Goal: Task Accomplishment & Management: Manage account settings

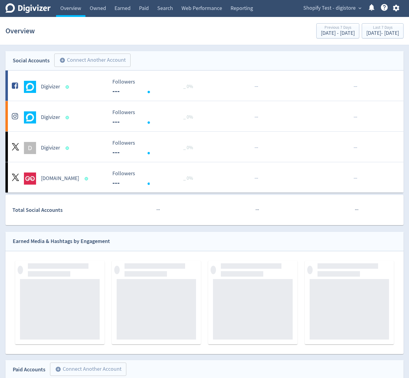
click at [320, 9] on span "Shopify Test - digistore" at bounding box center [329, 8] width 52 height 10
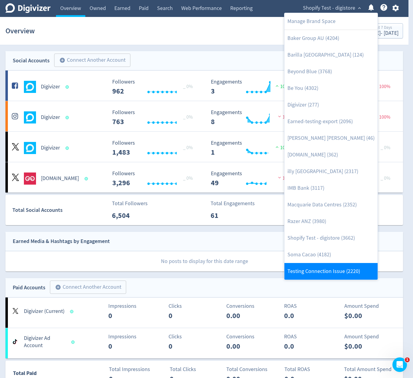
click at [345, 271] on link "Testing Connection Issue (2220)" at bounding box center [331, 271] width 93 height 17
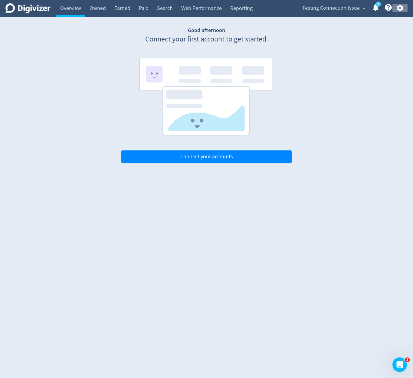
click at [402, 9] on icon "button" at bounding box center [400, 8] width 6 height 7
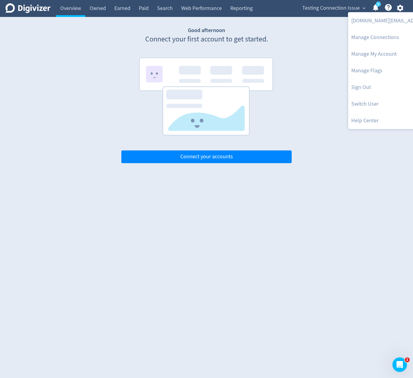
click at [339, 12] on div at bounding box center [206, 189] width 413 height 378
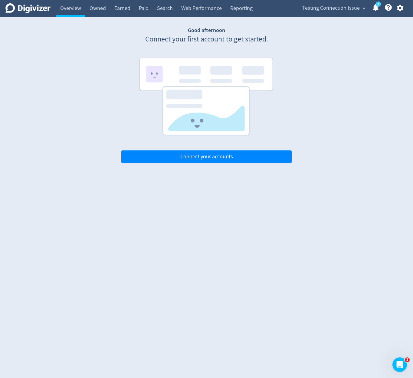
click at [332, 11] on div "ikjun.im@digivizer.com Manage Connections Manage My Account Manage Flags Sign O…" at bounding box center [206, 189] width 413 height 378
drag, startPoint x: 336, startPoint y: 8, endPoint x: 325, endPoint y: 25, distance: 20.0
click at [335, 10] on span "Testing Connection Issue" at bounding box center [332, 8] width 58 height 10
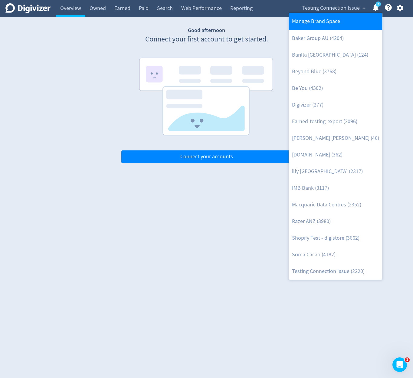
click at [323, 25] on link "Manage Brand Space" at bounding box center [335, 21] width 93 height 17
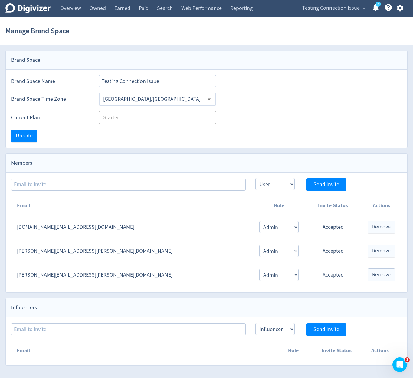
click at [171, 97] on input "Asia/Gaza" at bounding box center [153, 98] width 104 height 9
click at [194, 99] on input "Asia/Gaza" at bounding box center [153, 98] width 104 height 9
click at [211, 103] on icon "Open" at bounding box center [209, 99] width 8 height 8
click at [211, 100] on icon "Open" at bounding box center [209, 99] width 8 height 8
click at [193, 100] on input "Asia/Gaza" at bounding box center [153, 98] width 104 height 9
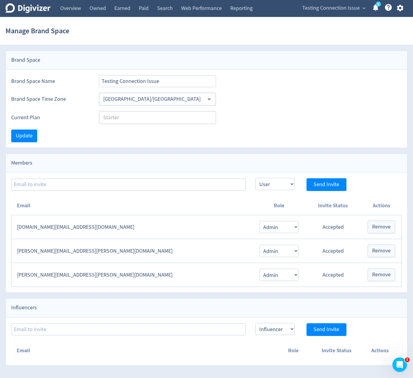
drag, startPoint x: 176, startPoint y: 104, endPoint x: 113, endPoint y: 96, distance: 63.2
click at [163, 102] on div "Asia/Gaza ​" at bounding box center [157, 99] width 117 height 13
drag, startPoint x: 106, startPoint y: 96, endPoint x: 98, endPoint y: 98, distance: 8.7
click at [101, 98] on input "Asia/Gaza" at bounding box center [153, 98] width 104 height 9
drag, startPoint x: 98, startPoint y: 98, endPoint x: 102, endPoint y: 100, distance: 5.1
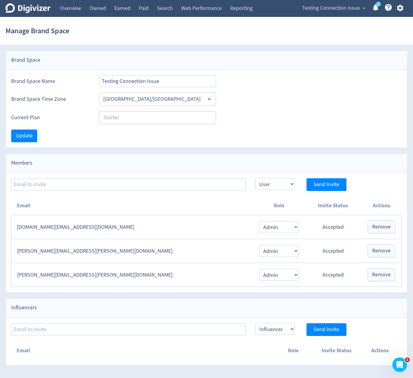
click at [99, 99] on div "Brand Space Time Zone Asia/Gaza ​" at bounding box center [206, 99] width 391 height 13
click at [104, 100] on input "Asia/Gaza" at bounding box center [153, 98] width 104 height 9
click at [125, 99] on input "Asia/Gaza" at bounding box center [153, 98] width 104 height 9
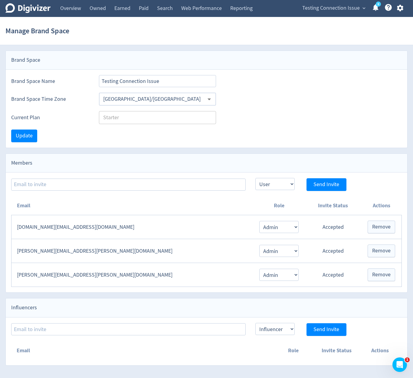
click at [126, 98] on input "Asia/Gaza" at bounding box center [153, 98] width 104 height 9
click at [197, 100] on input "Asia/Gaza" at bounding box center [153, 98] width 104 height 9
click at [212, 100] on icon "Open" at bounding box center [209, 99] width 8 height 8
drag, startPoint x: 209, startPoint y: 99, endPoint x: 203, endPoint y: 101, distance: 5.9
click at [207, 100] on icon "Open" at bounding box center [209, 99] width 8 height 8
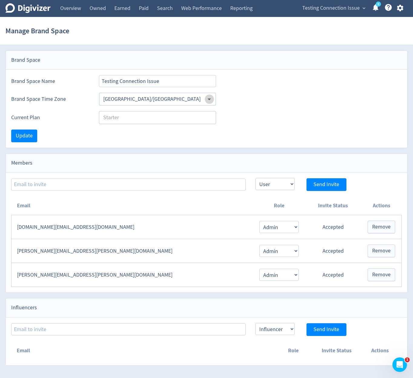
click at [199, 97] on input "Asia/Gaza" at bounding box center [153, 98] width 104 height 9
click at [191, 98] on input "Asia/Gaza" at bounding box center [153, 98] width 104 height 9
click at [163, 98] on input "Asia/Gaza" at bounding box center [153, 98] width 104 height 9
drag, startPoint x: 182, startPoint y: 99, endPoint x: 219, endPoint y: 106, distance: 37.3
click at [191, 102] on input "Asia/Gaza" at bounding box center [153, 98] width 104 height 9
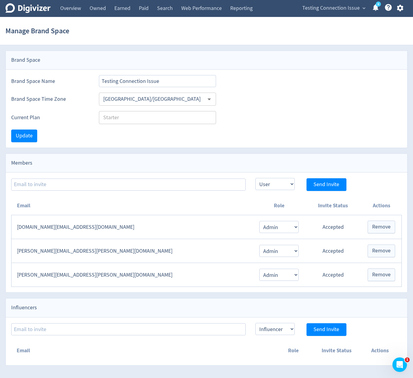
drag, startPoint x: 219, startPoint y: 106, endPoint x: 214, endPoint y: 104, distance: 5.6
click at [219, 106] on div "Current Plan Starter ​" at bounding box center [207, 115] width 402 height 18
click at [211, 101] on icon "Open" at bounding box center [209, 99] width 8 height 8
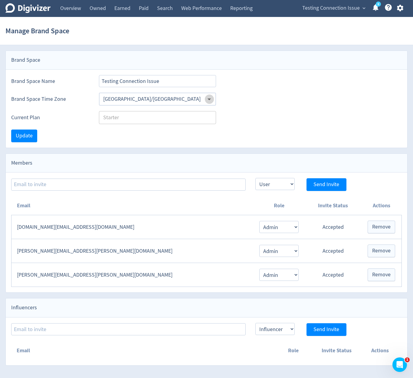
click at [211, 101] on icon "Open" at bounding box center [209, 99] width 8 height 8
click at [262, 107] on div "Current Plan Starter ​" at bounding box center [207, 115] width 402 height 18
